Goal: Transaction & Acquisition: Purchase product/service

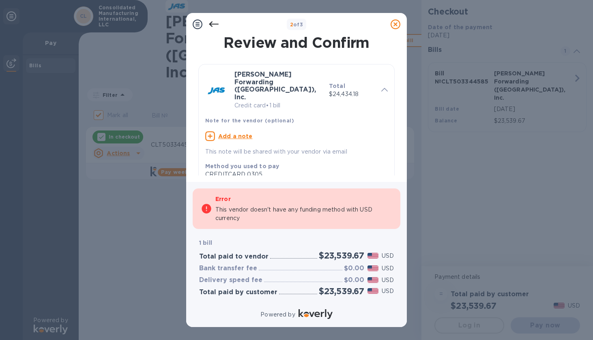
click at [213, 20] on icon at bounding box center [214, 24] width 10 height 10
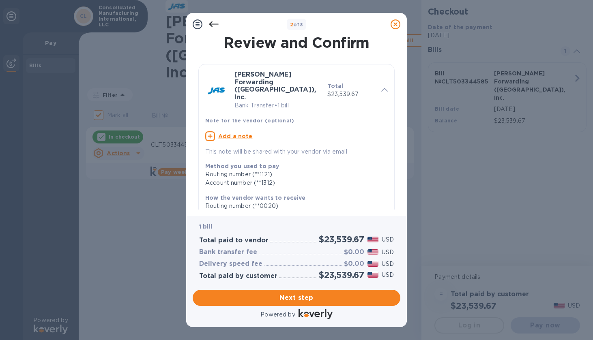
click at [301, 101] on p "Bank Transfer • 1 bill" at bounding box center [277, 105] width 86 height 9
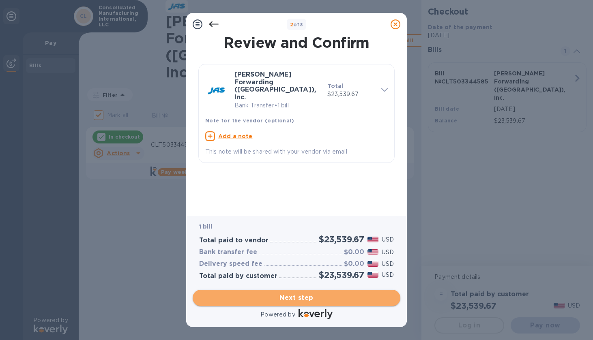
click at [303, 299] on span "Next step" at bounding box center [296, 298] width 195 height 10
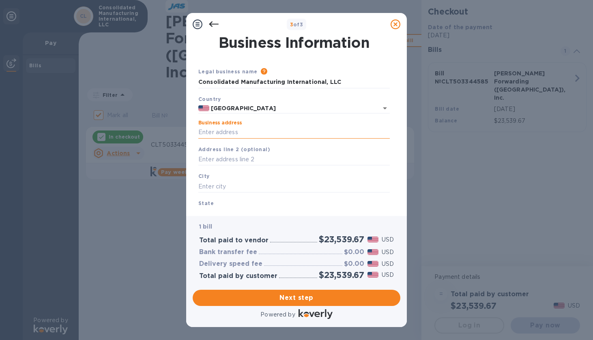
click at [245, 134] on input "Business address" at bounding box center [293, 133] width 191 height 12
type input "5816 Triangle Dr"
click at [241, 187] on input "text" at bounding box center [293, 187] width 191 height 12
type input "[GEOGRAPHIC_DATA]"
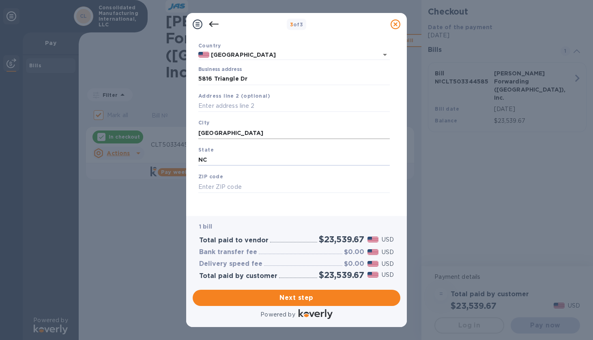
scroll to position [56, 0]
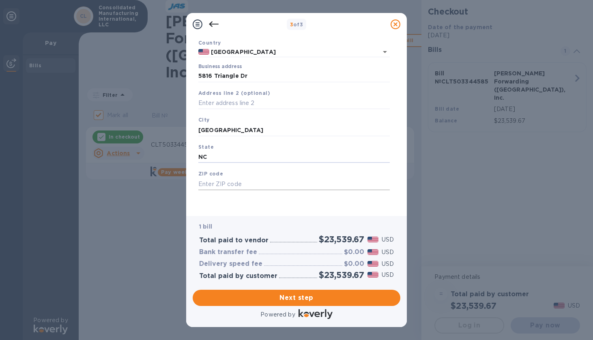
type input "NC"
click at [260, 188] on input "text" at bounding box center [293, 184] width 191 height 12
type input "27617"
click at [297, 299] on span "Next step" at bounding box center [296, 298] width 195 height 10
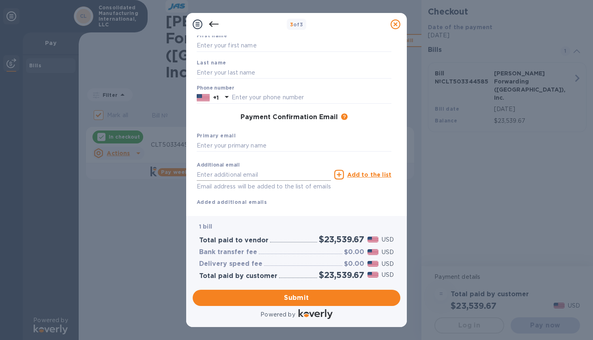
scroll to position [0, 0]
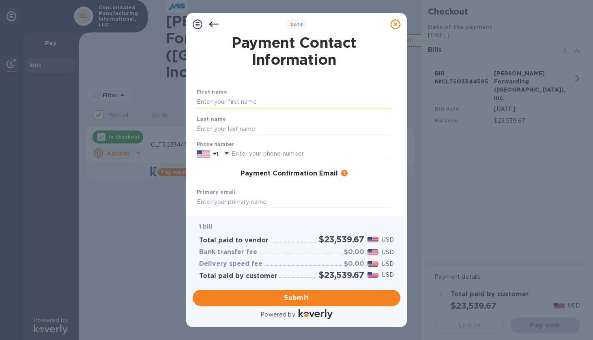
click at [255, 100] on input "text" at bounding box center [294, 102] width 195 height 12
type input "CARA"
type input "OHIRA"
drag, startPoint x: 272, startPoint y: 153, endPoint x: 228, endPoint y: 155, distance: 44.3
click at [228, 155] on div "[PHONE_NUMBER]" at bounding box center [294, 154] width 195 height 12
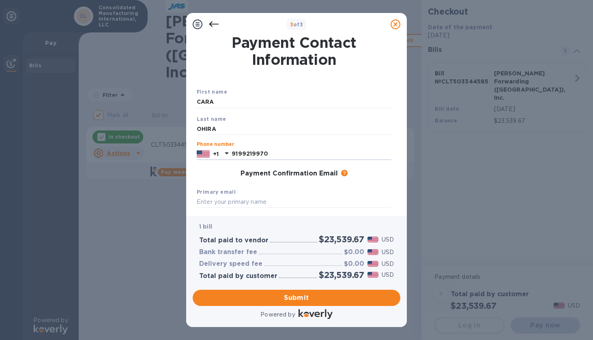
type input "9199219970"
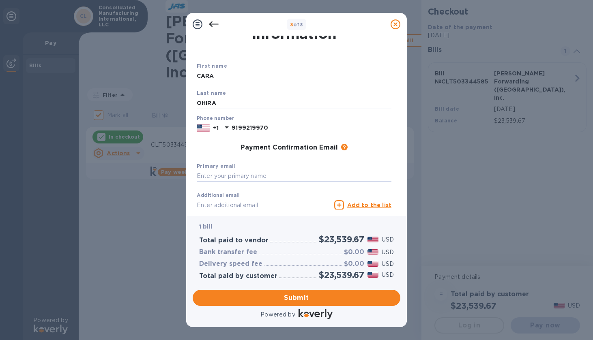
scroll to position [41, 0]
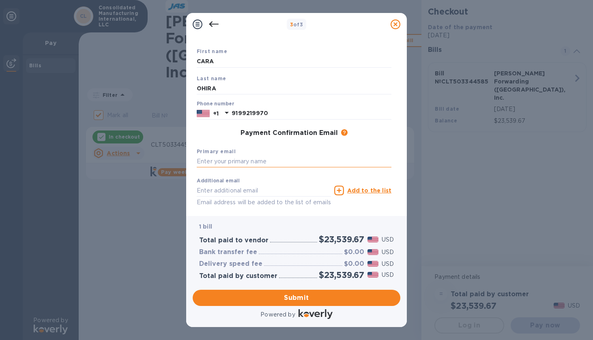
click at [268, 160] on input "text" at bounding box center [294, 162] width 195 height 12
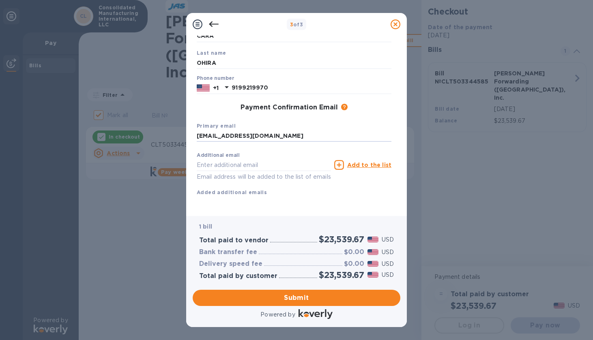
scroll to position [75, 0]
type input "[EMAIL_ADDRESS][DOMAIN_NAME]"
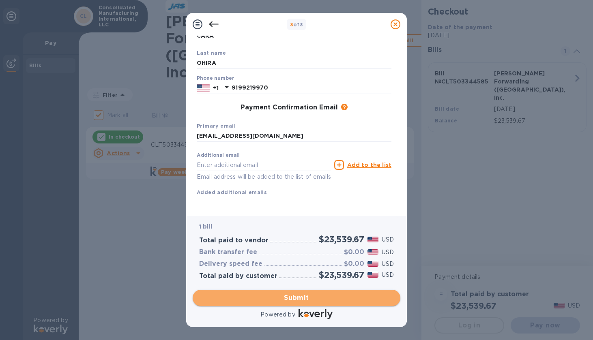
click at [288, 301] on span "Submit" at bounding box center [296, 298] width 195 height 10
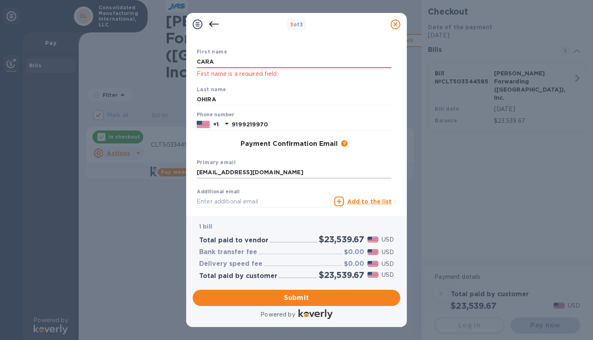
scroll to position [0, 0]
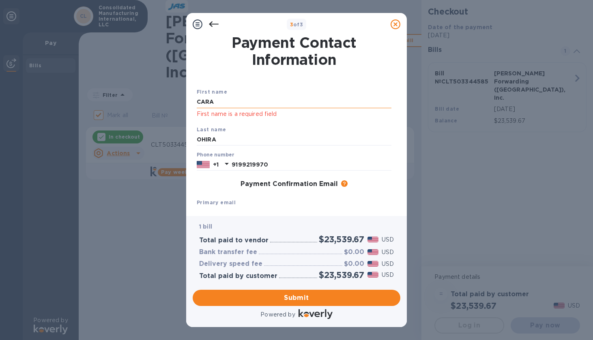
click at [247, 103] on input "CARA" at bounding box center [294, 102] width 195 height 12
type input "CARA"
click at [224, 140] on input "OHIRA" at bounding box center [294, 140] width 195 height 12
type input "OHIRA"
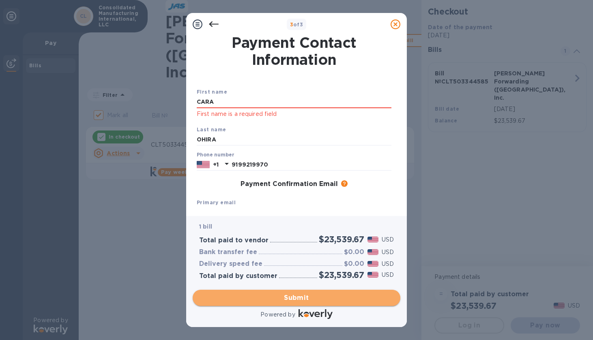
click at [301, 298] on span "Submit" at bounding box center [296, 298] width 195 height 10
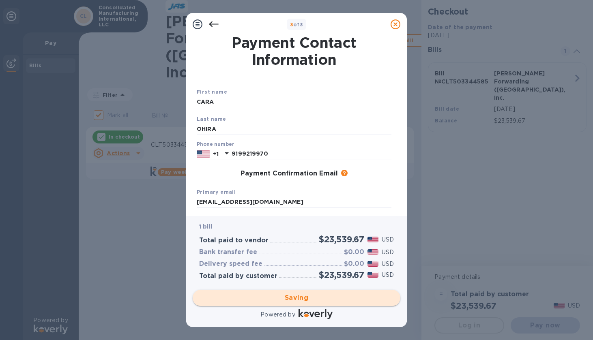
checkbox input "false"
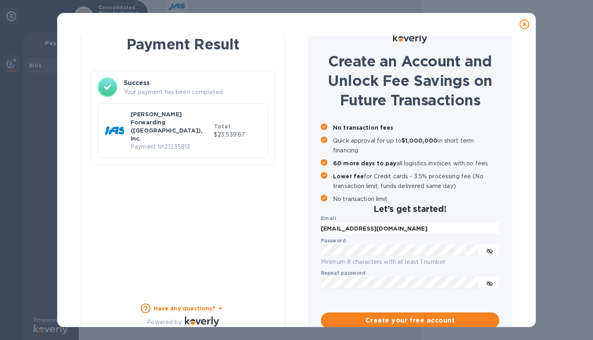
scroll to position [33, 0]
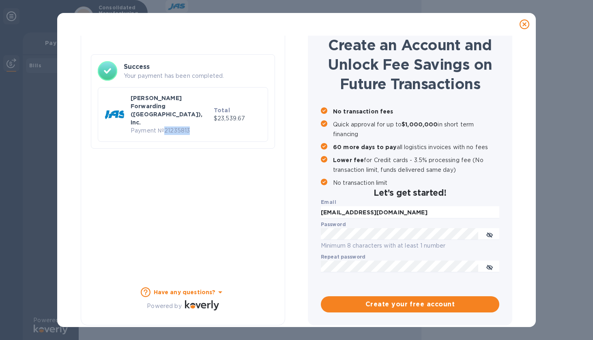
drag, startPoint x: 165, startPoint y: 114, endPoint x: 170, endPoint y: 120, distance: 7.5
click at [191, 127] on p "Payment № 21235813" at bounding box center [171, 131] width 80 height 9
copy p "21235813"
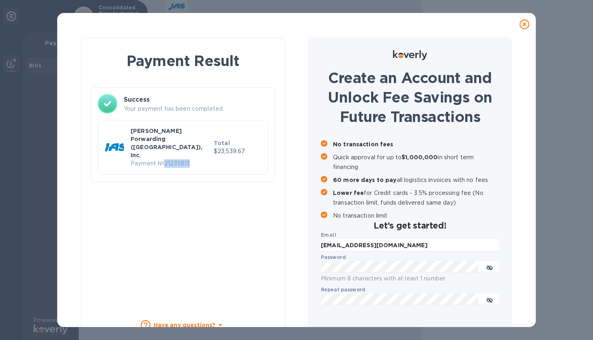
copy p "21235813"
click at [206, 227] on div "Payment Result Success Your payment has been completed. [PERSON_NAME] Forwardin…" at bounding box center [183, 197] width 204 height 321
click at [324, 47] on div "Create an Account and Unlock Fee Savings on Future Transactions No transaction …" at bounding box center [410, 197] width 204 height 321
